Goal: Task Accomplishment & Management: Manage account settings

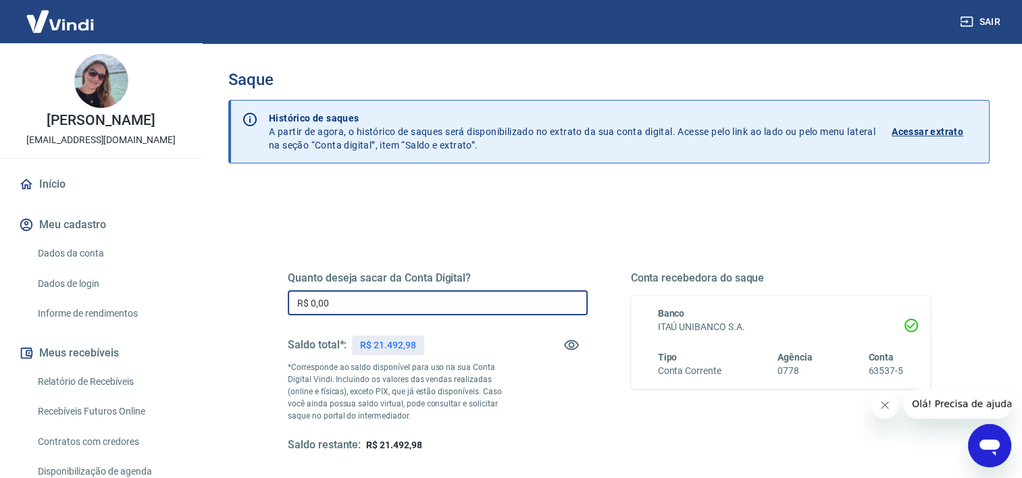
click at [421, 305] on input "R$ 0,00" at bounding box center [438, 302] width 300 height 25
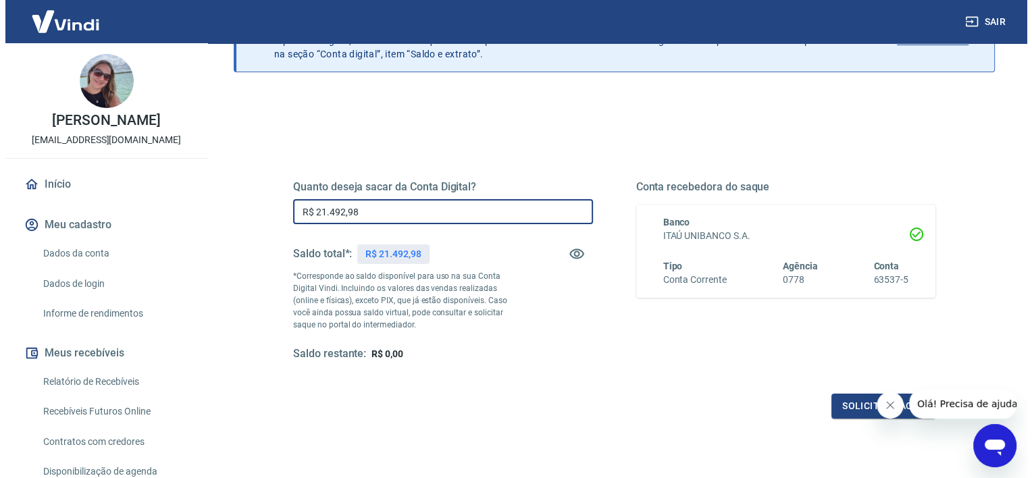
scroll to position [135, 0]
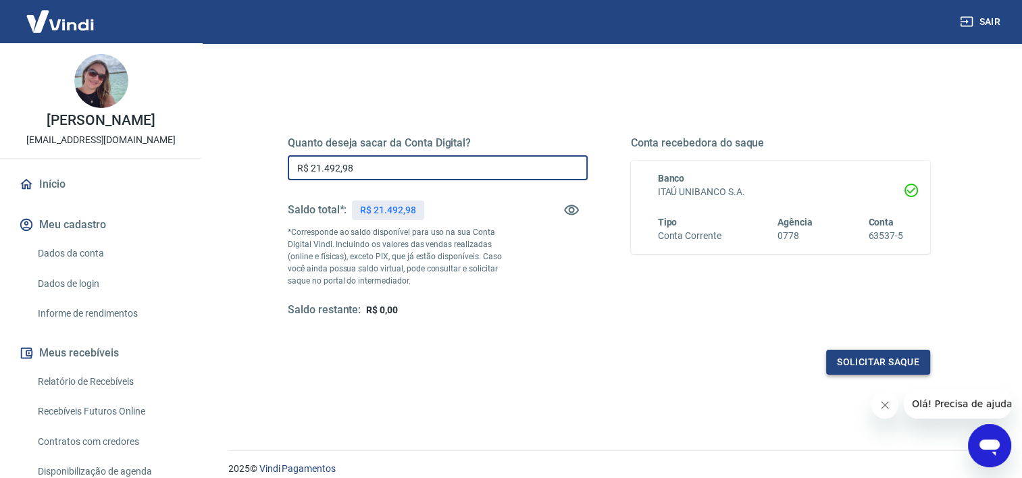
type input "R$ 21.492,98"
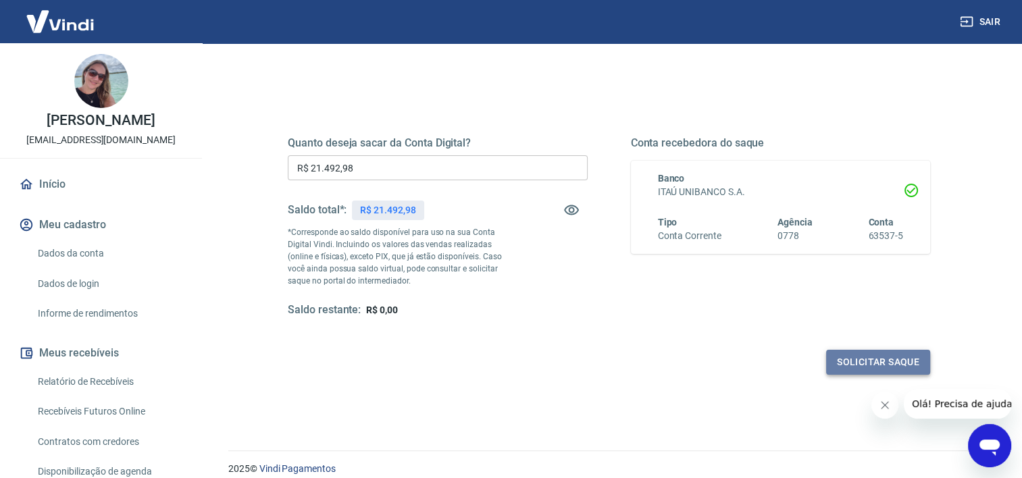
click at [864, 362] on button "Solicitar saque" at bounding box center [878, 362] width 104 height 25
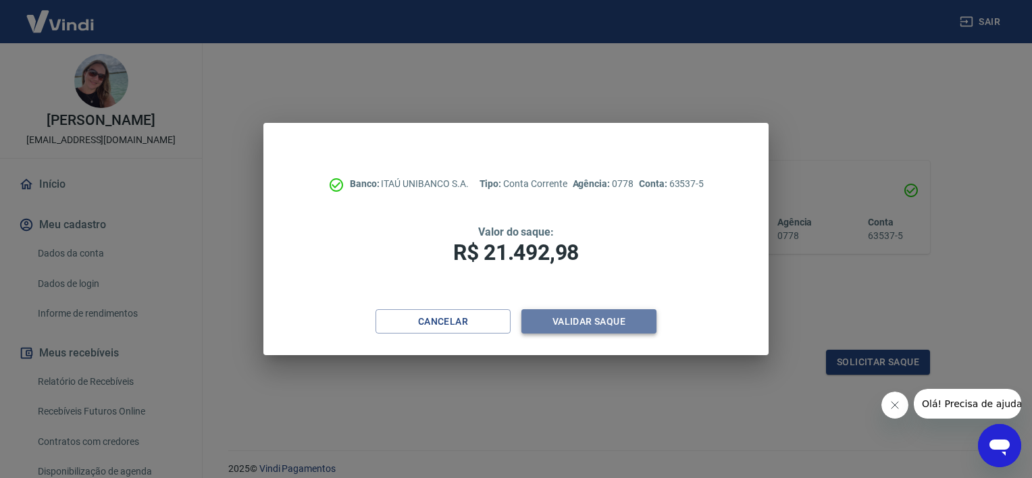
click at [563, 318] on button "Validar saque" at bounding box center [588, 321] width 135 height 25
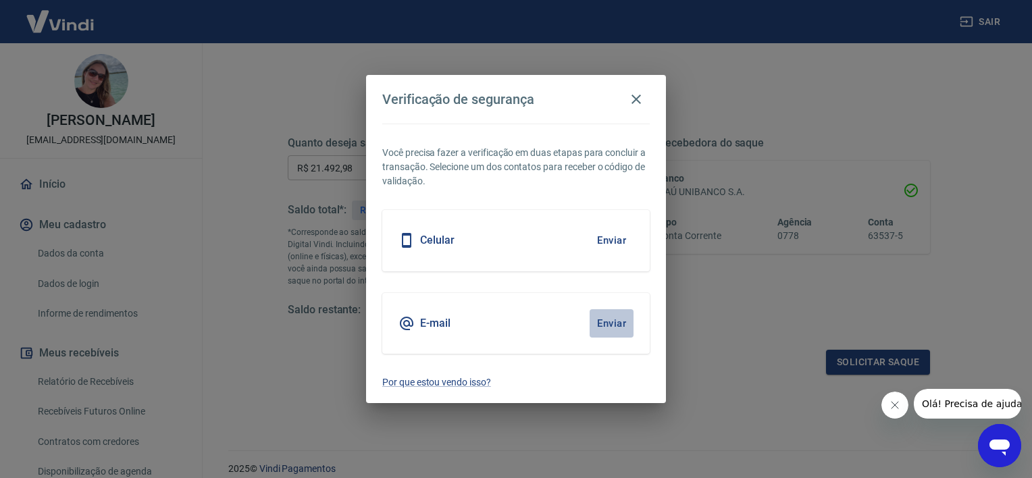
click at [612, 320] on button "Enviar" at bounding box center [612, 323] width 44 height 28
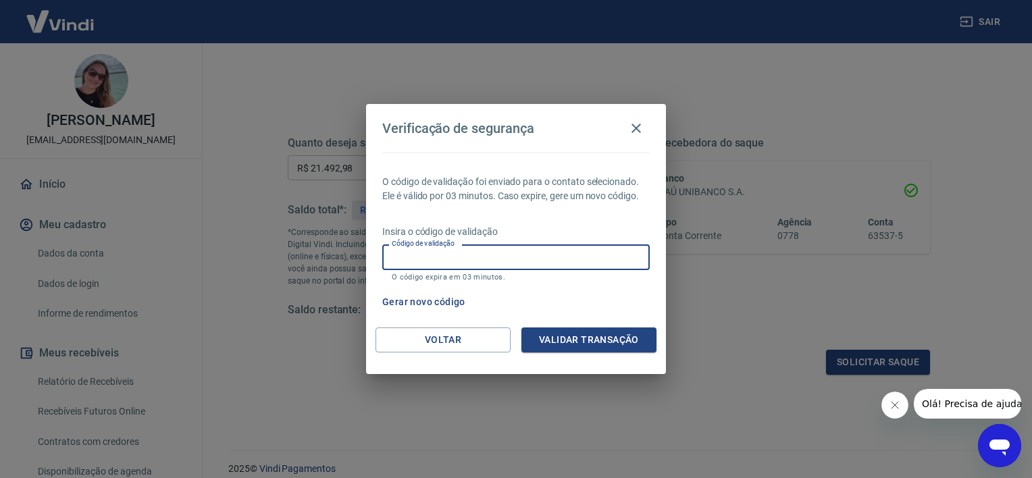
click at [444, 254] on input "Código de validação" at bounding box center [515, 257] width 267 height 25
type input "839916"
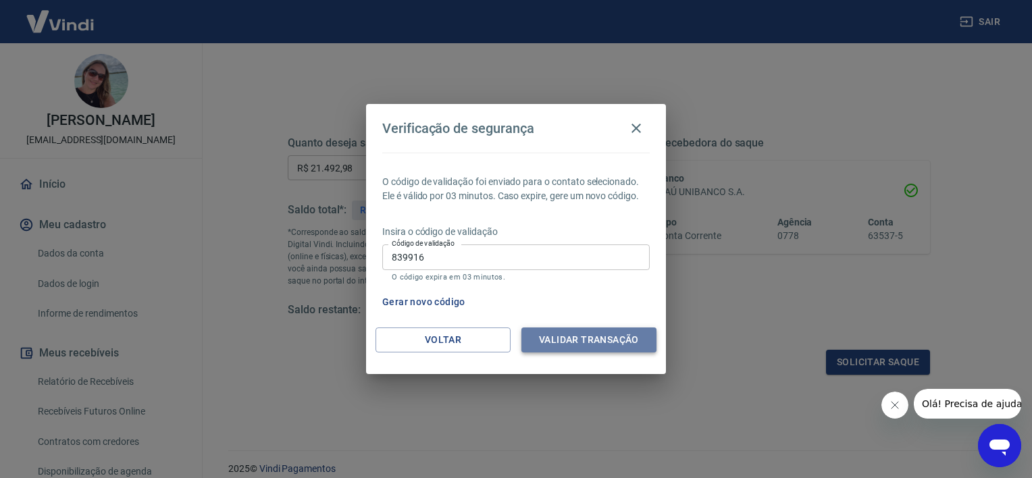
click at [573, 341] on button "Validar transação" at bounding box center [588, 340] width 135 height 25
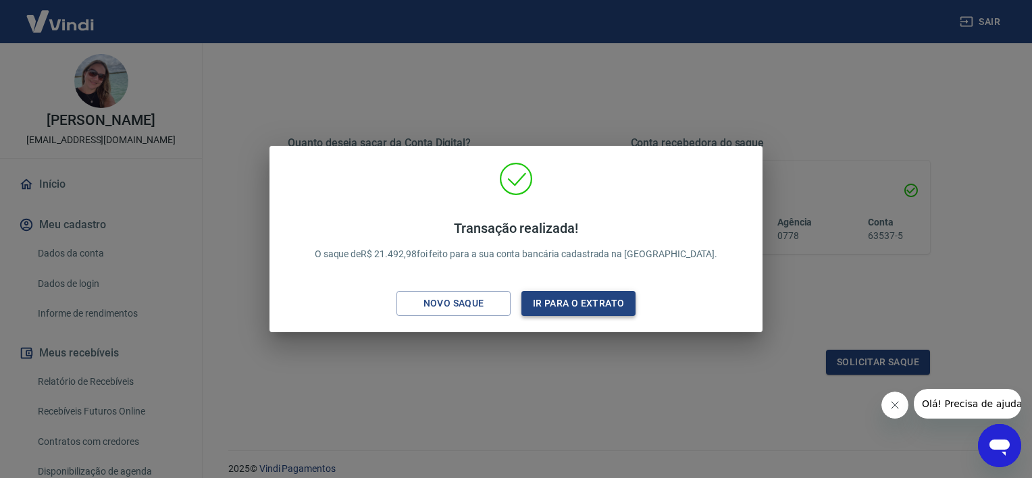
click at [586, 305] on button "Ir para o extrato" at bounding box center [578, 303] width 114 height 25
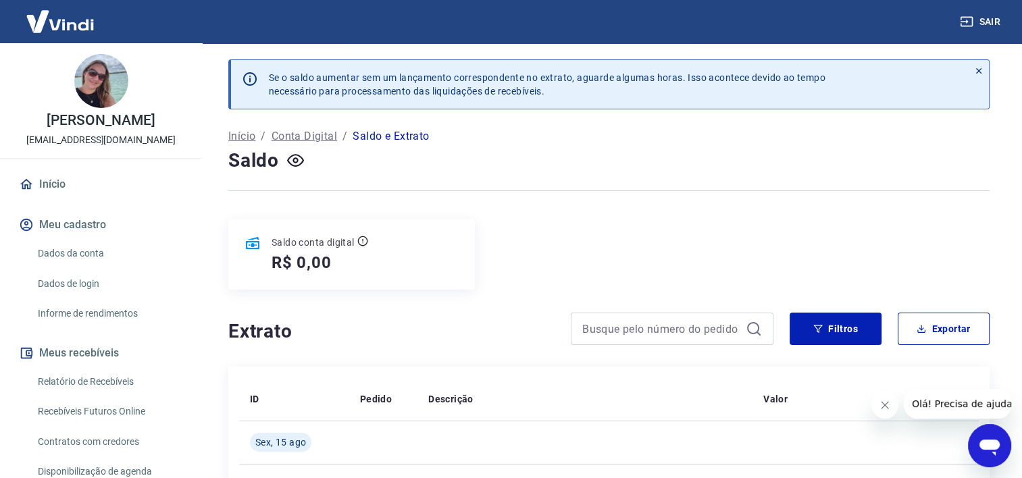
scroll to position [135, 0]
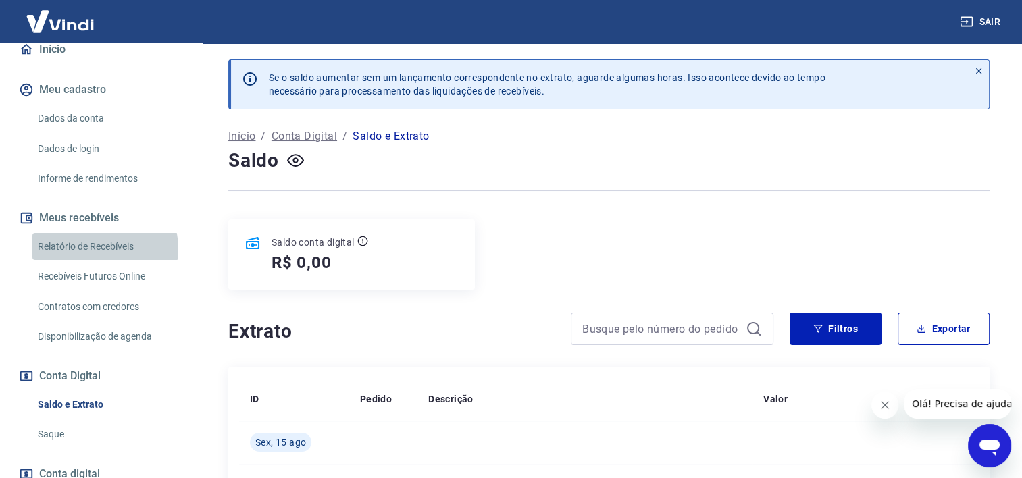
click at [101, 248] on link "Relatório de Recebíveis" at bounding box center [108, 247] width 153 height 28
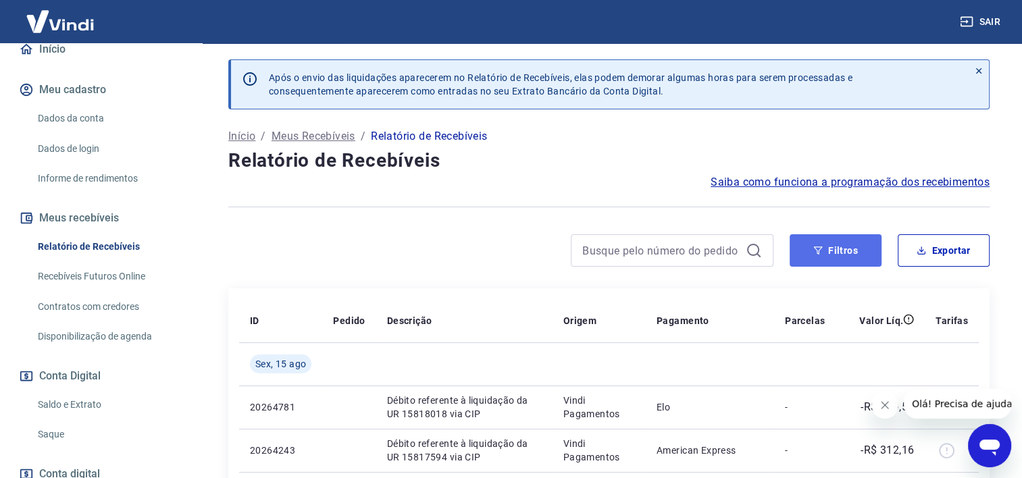
click at [851, 245] on button "Filtros" at bounding box center [836, 250] width 92 height 32
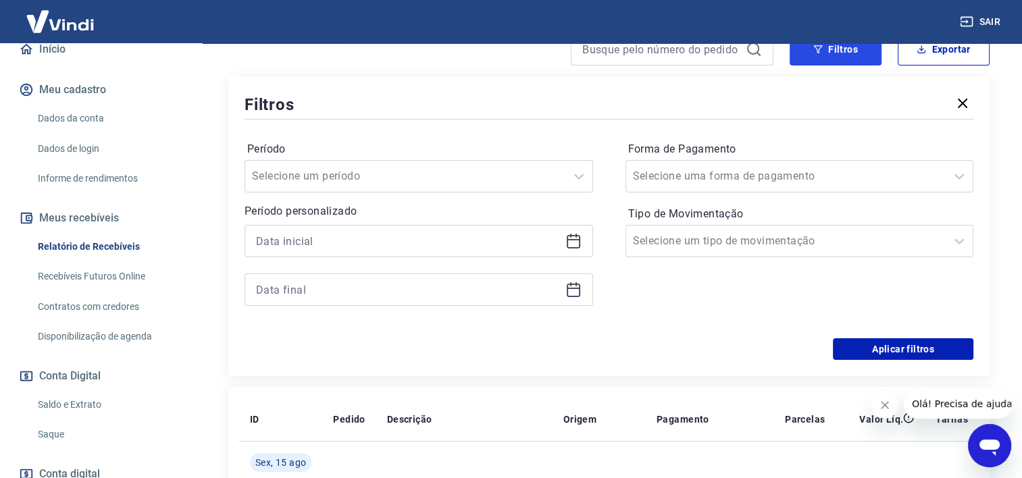
scroll to position [203, 0]
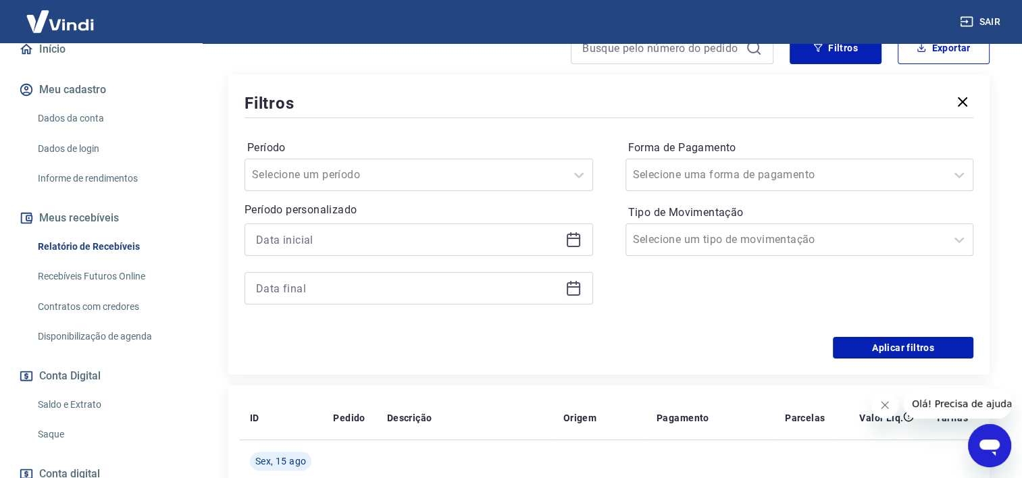
click at [571, 246] on icon at bounding box center [573, 240] width 16 height 16
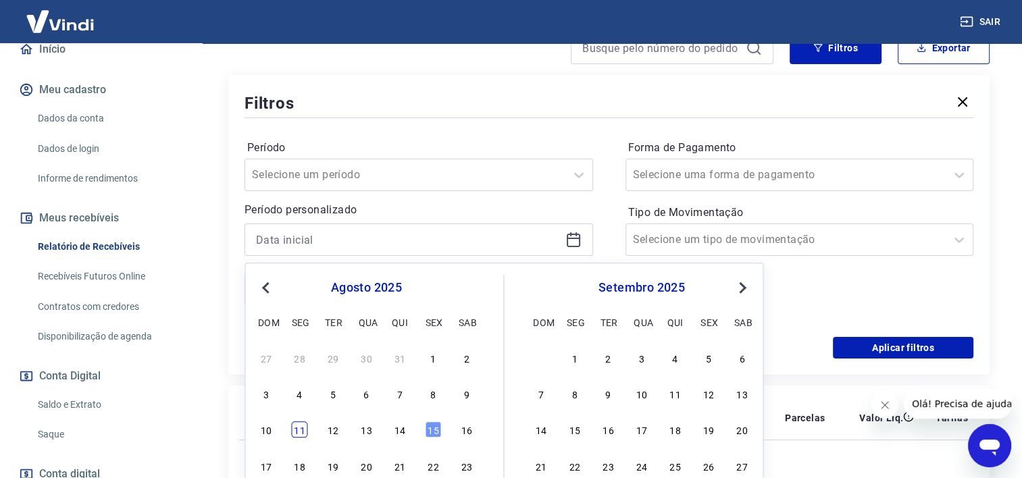
click at [298, 431] on div "11" at bounding box center [300, 430] width 16 height 16
type input "[DATE]"
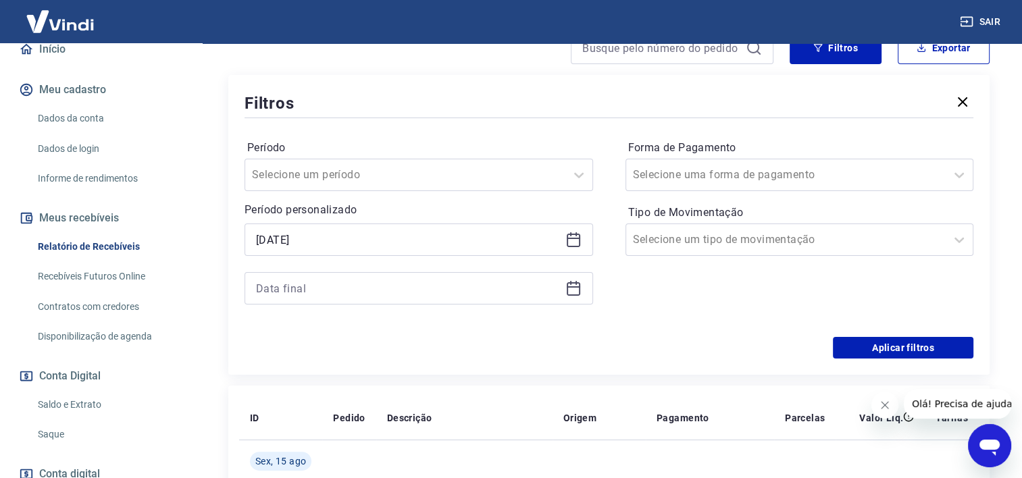
click at [573, 288] on icon at bounding box center [573, 288] width 16 height 16
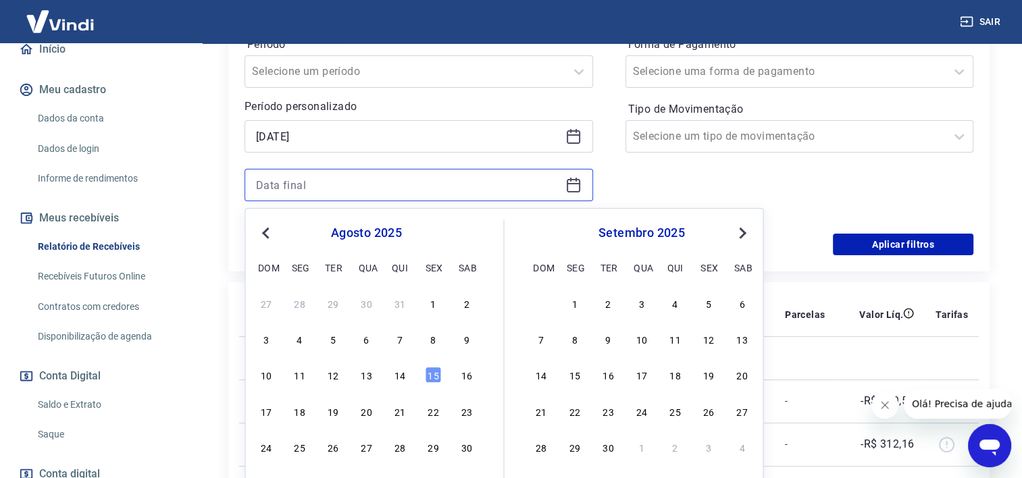
scroll to position [338, 0]
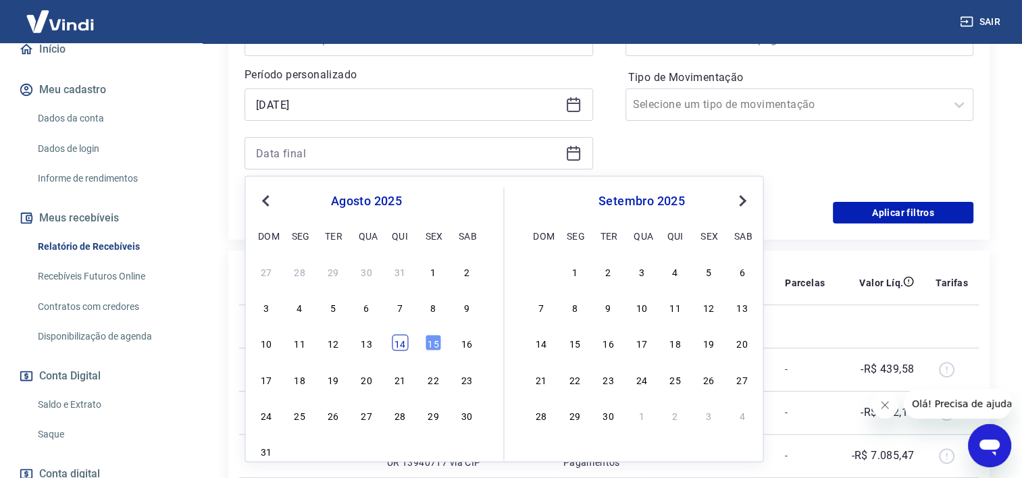
click at [402, 342] on div "14" at bounding box center [400, 343] width 16 height 16
type input "[DATE]"
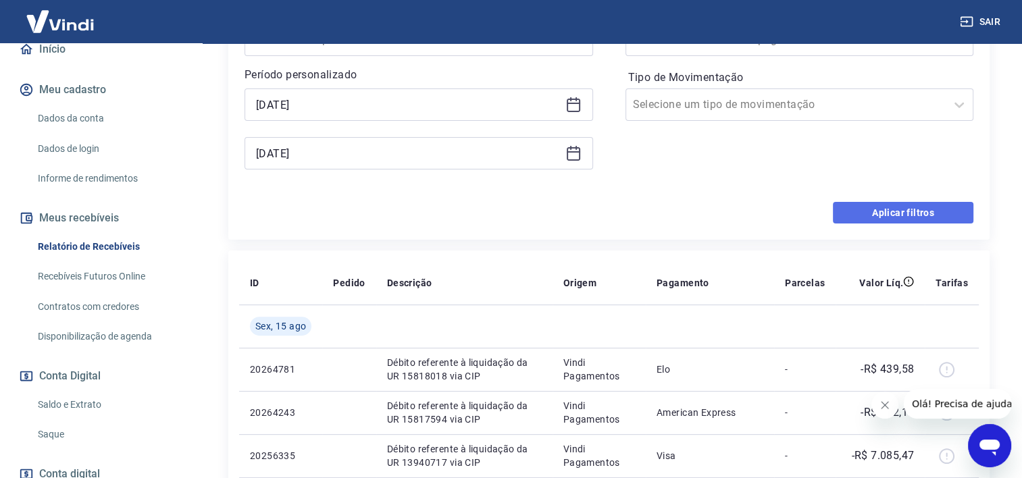
click at [885, 216] on button "Aplicar filtros" at bounding box center [903, 213] width 140 height 22
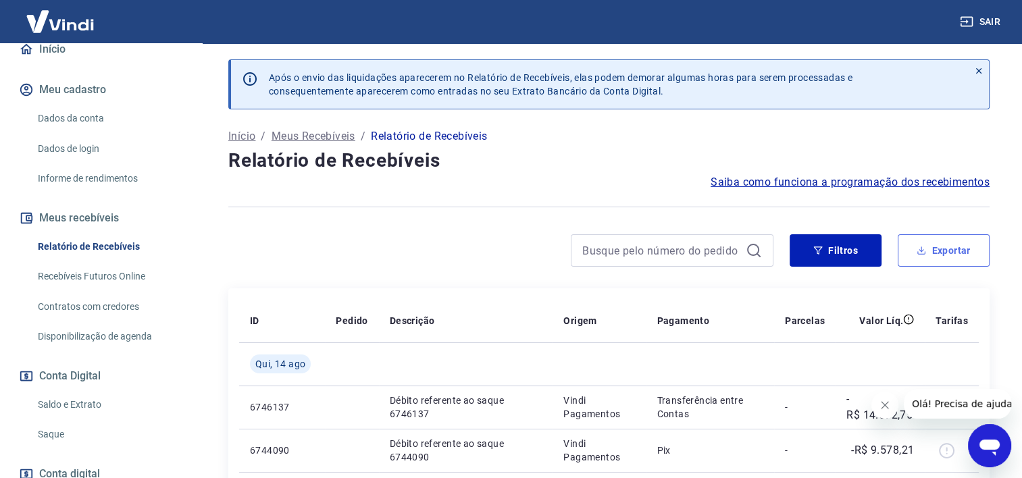
click at [932, 240] on button "Exportar" at bounding box center [944, 250] width 92 height 32
type input "[DATE]"
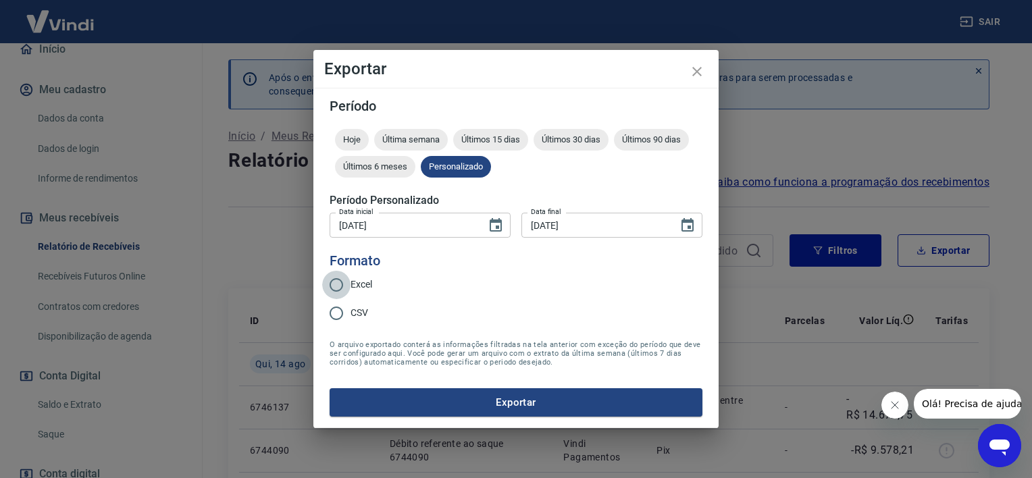
click at [334, 283] on input "Excel" at bounding box center [336, 285] width 28 height 28
radio input "true"
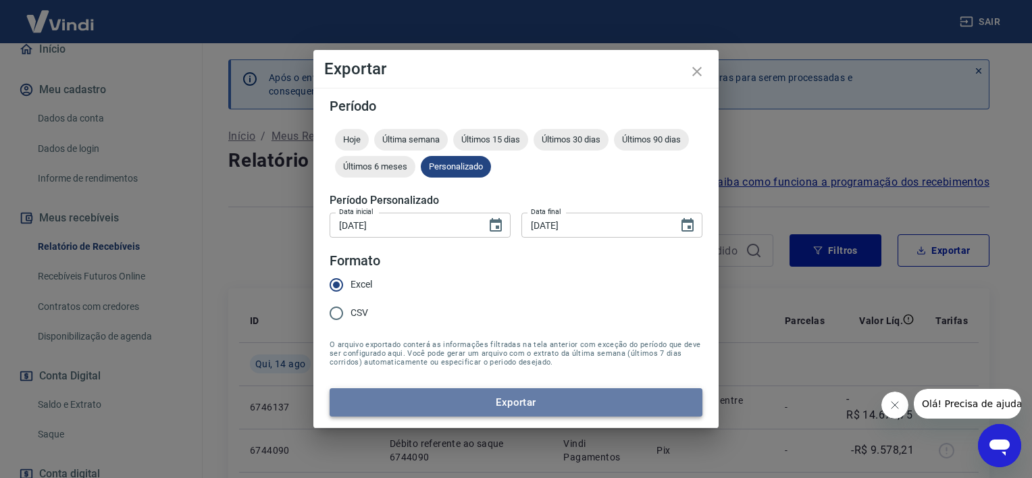
click at [496, 400] on button "Exportar" at bounding box center [516, 402] width 373 height 28
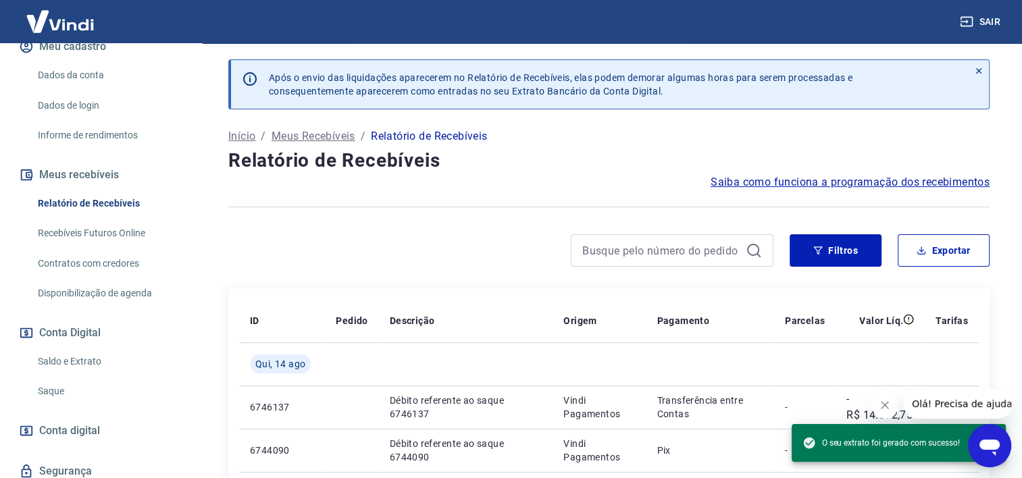
scroll to position [203, 0]
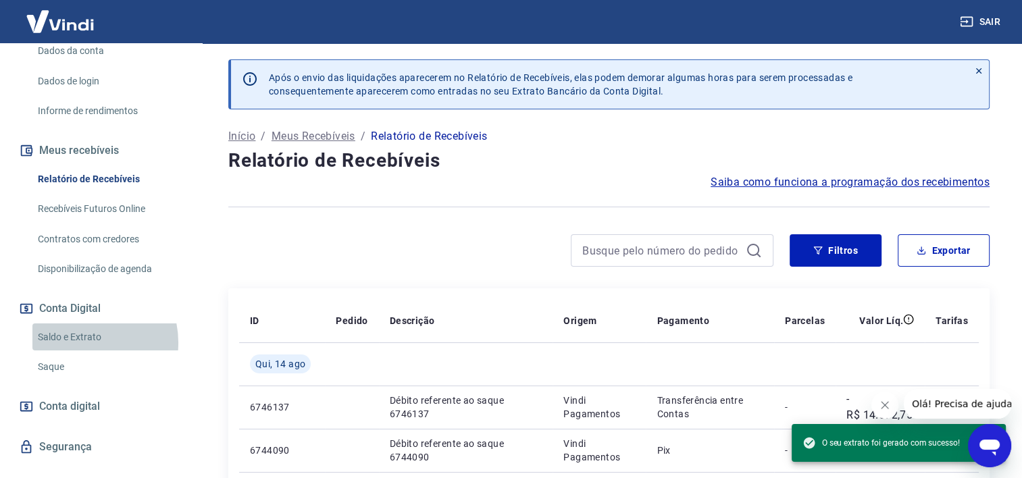
click at [81, 342] on link "Saldo e Extrato" at bounding box center [108, 338] width 153 height 28
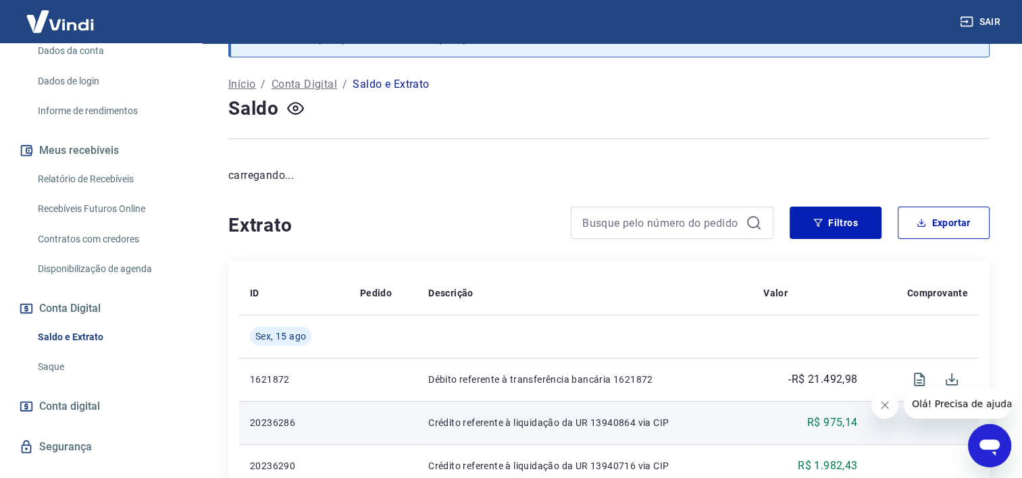
scroll to position [135, 0]
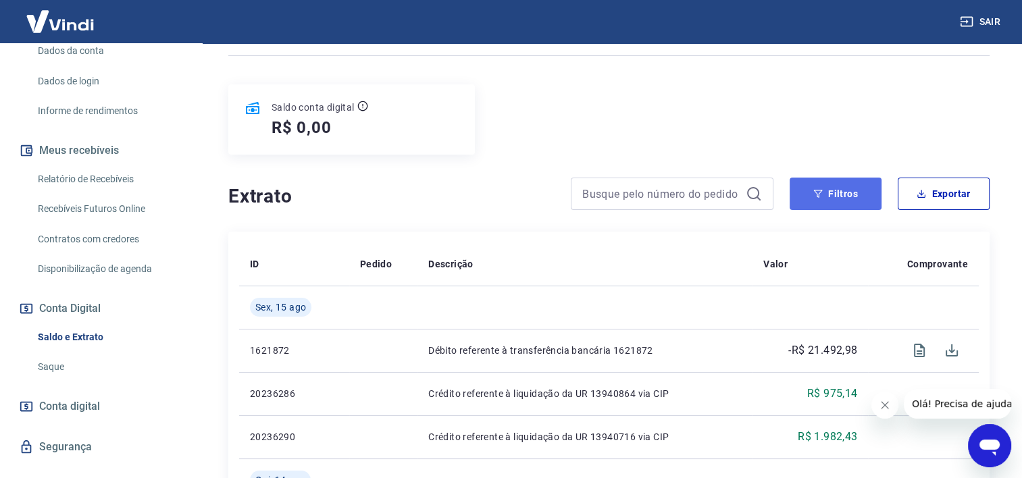
click at [833, 197] on button "Filtros" at bounding box center [836, 194] width 92 height 32
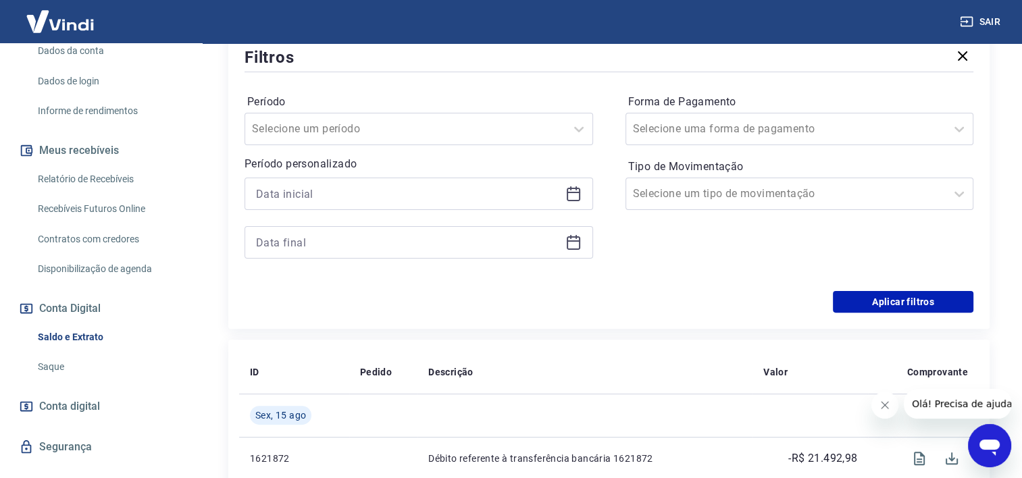
scroll to position [338, 0]
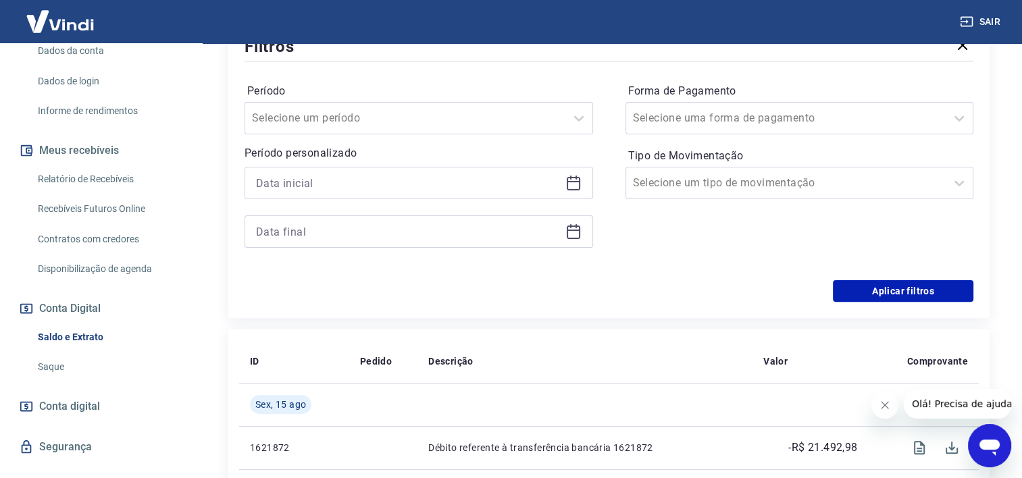
click at [571, 185] on icon at bounding box center [573, 183] width 16 height 16
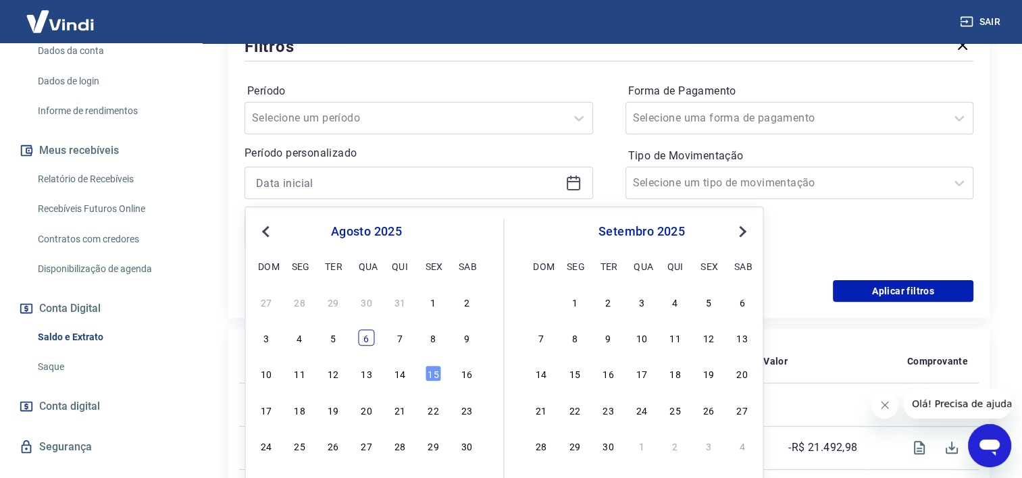
click at [363, 336] on div "6" at bounding box center [366, 338] width 16 height 16
type input "[DATE]"
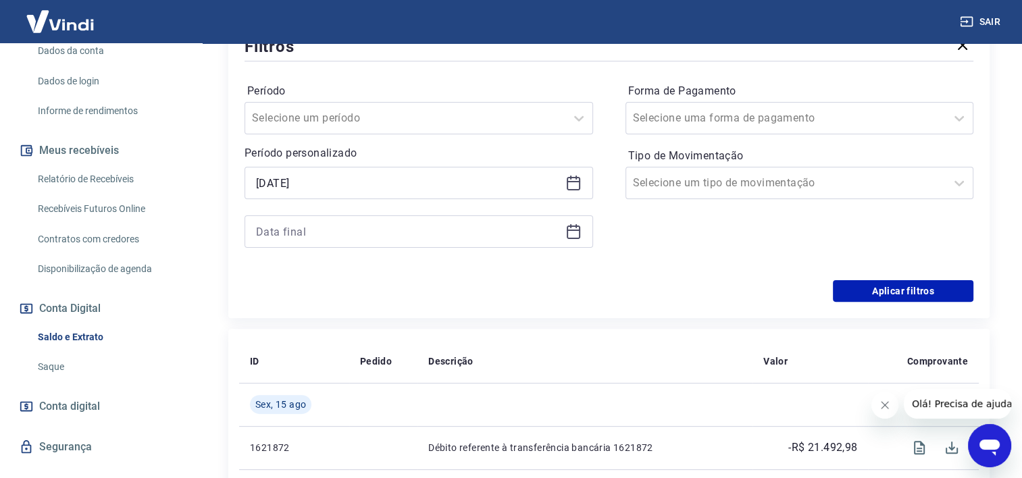
click at [570, 234] on icon at bounding box center [573, 232] width 16 height 16
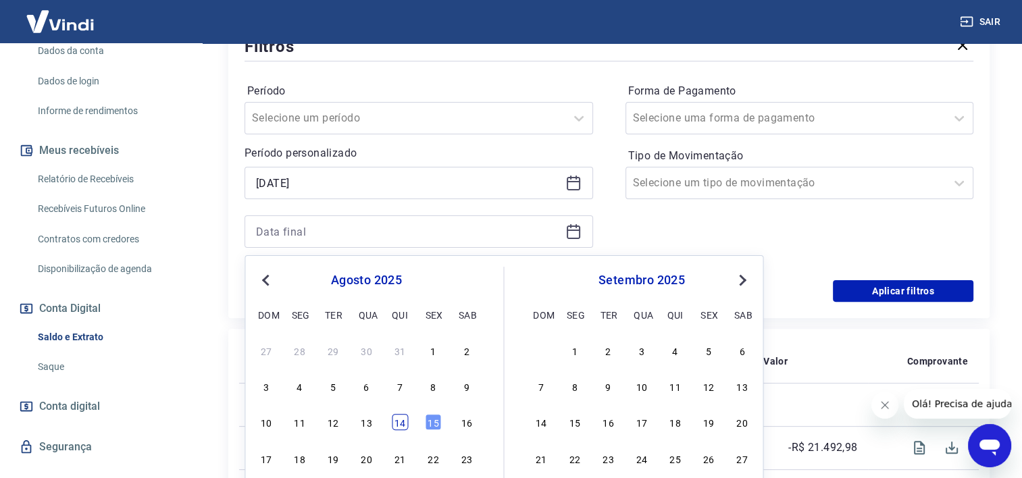
click at [400, 426] on div "14" at bounding box center [400, 422] width 16 height 16
type input "[DATE]"
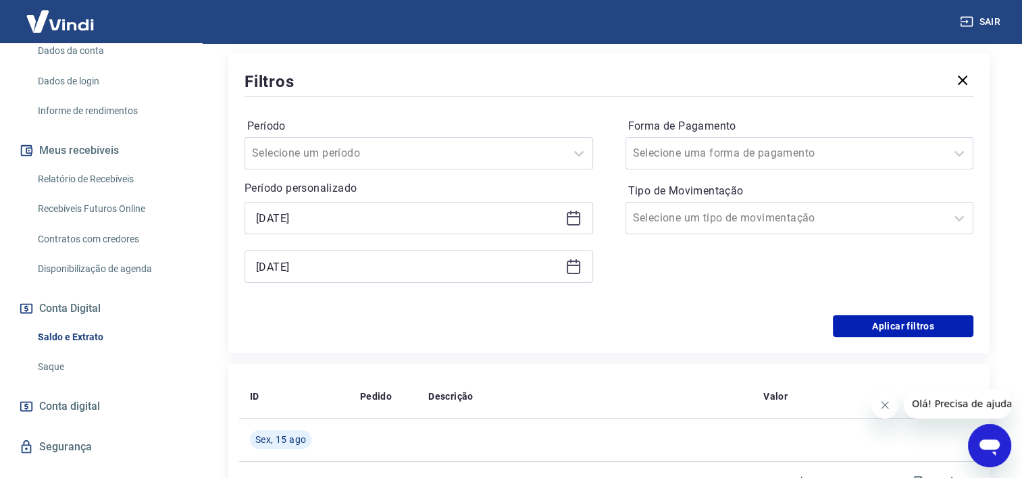
scroll to position [270, 0]
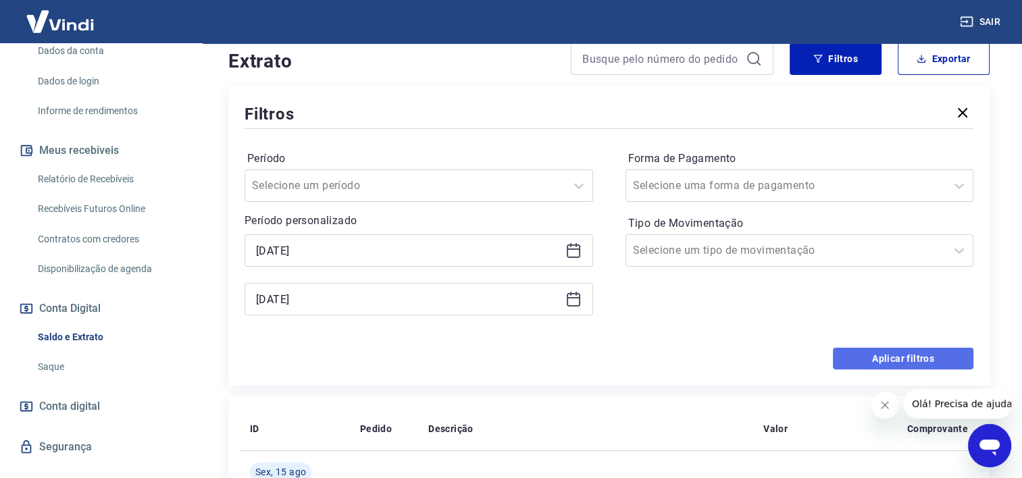
click at [861, 365] on button "Aplicar filtros" at bounding box center [903, 359] width 140 height 22
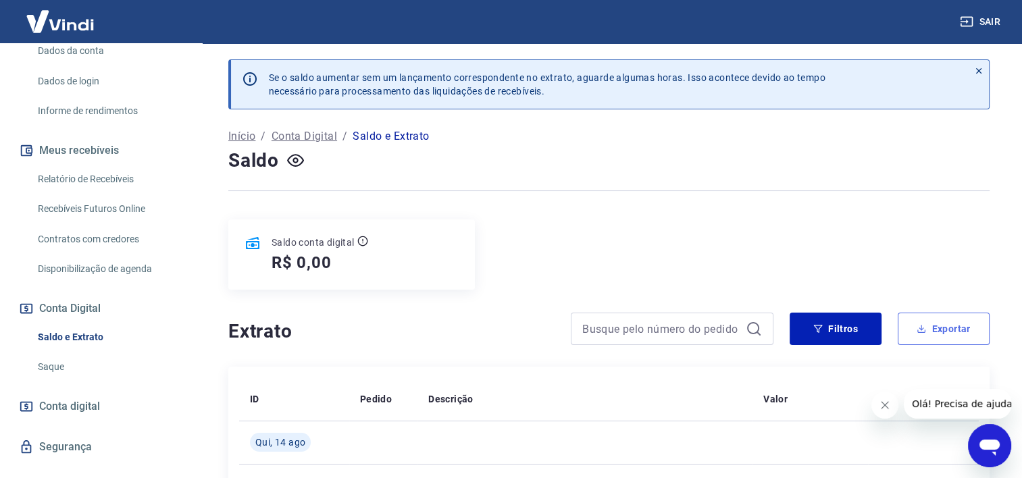
click at [925, 326] on icon "button" at bounding box center [921, 328] width 9 height 9
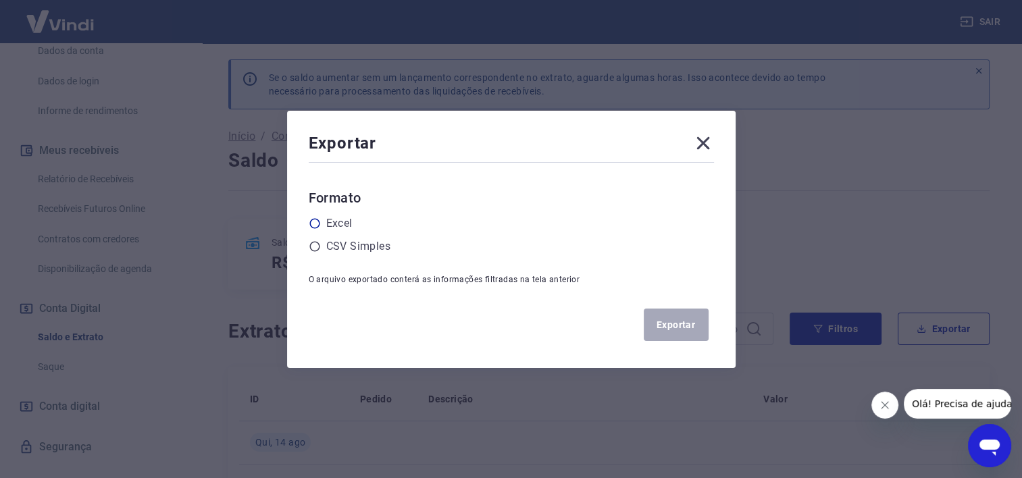
click at [317, 222] on icon at bounding box center [315, 223] width 12 height 12
click at [0, 0] on input "radio" at bounding box center [0, 0] width 0 height 0
click at [678, 322] on button "Exportar" at bounding box center [676, 325] width 65 height 32
